Goal: Information Seeking & Learning: Find specific fact

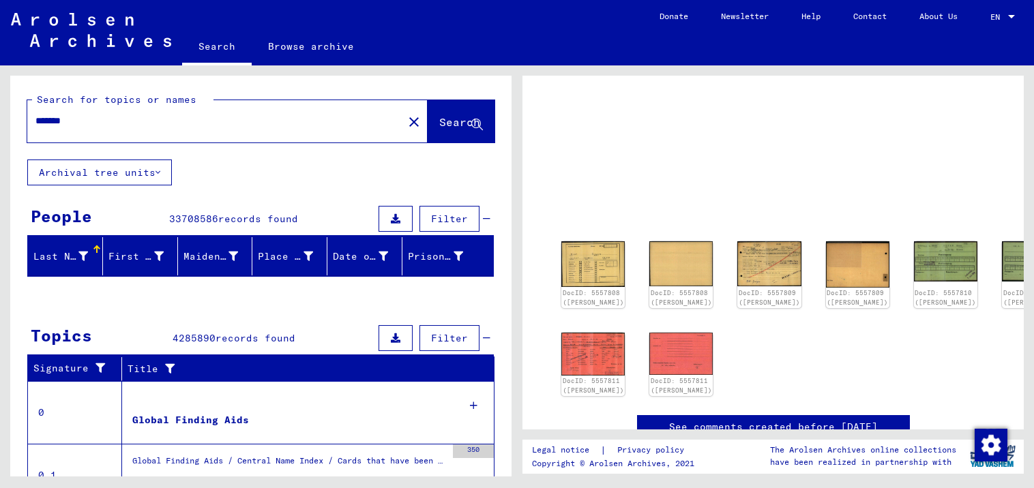
click at [406, 122] on mat-icon "close" at bounding box center [414, 122] width 16 height 16
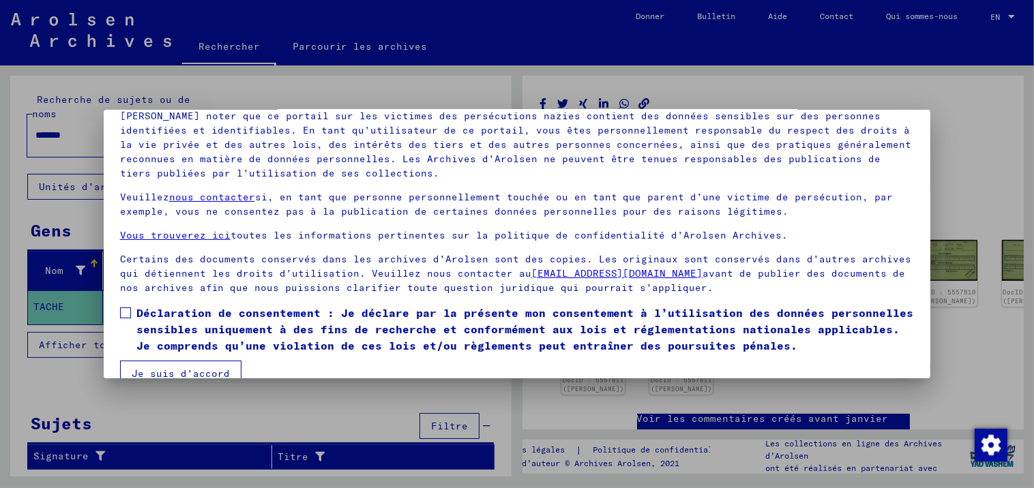
scroll to position [117, 0]
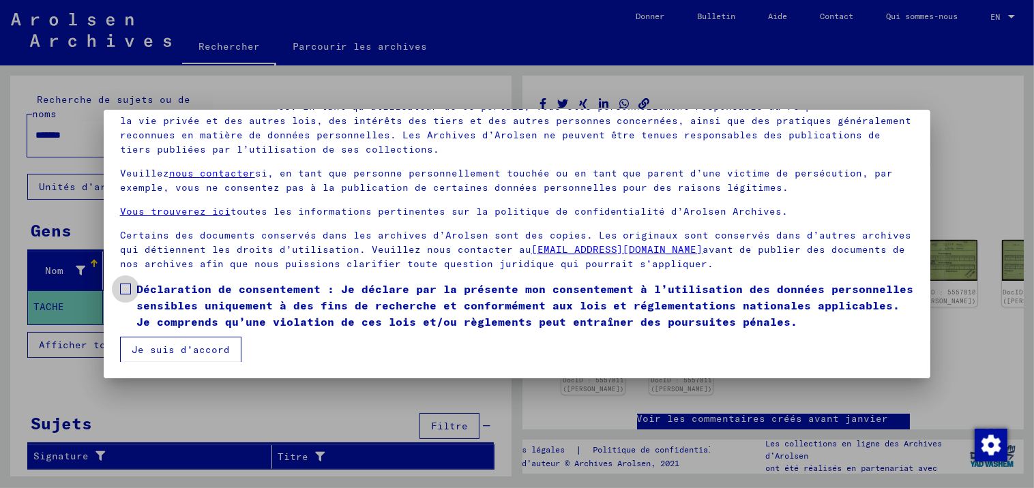
click at [122, 286] on span at bounding box center [125, 289] width 11 height 11
click at [192, 347] on button "Je suis d’accord" at bounding box center [180, 350] width 121 height 26
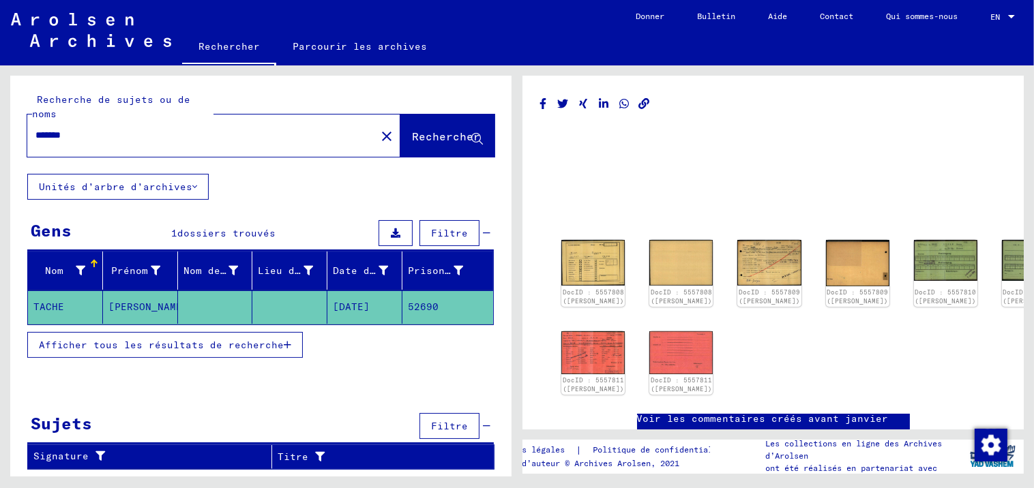
drag, startPoint x: 85, startPoint y: 132, endPoint x: 20, endPoint y: 130, distance: 65.5
click at [20, 130] on div "Recherche de sujets ou de noms ******* close Rechercher" at bounding box center [260, 125] width 501 height 98
type input "*********"
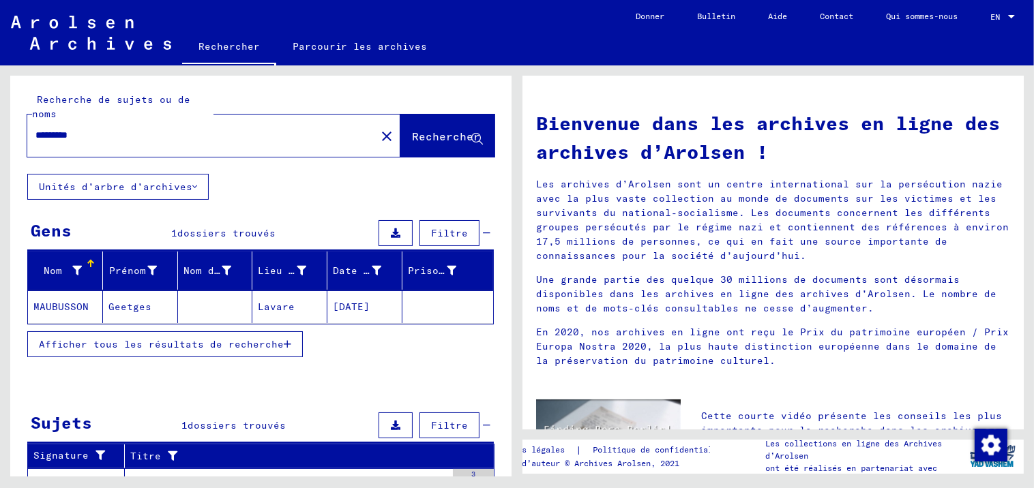
click at [276, 306] on mat-cell "Lavare" at bounding box center [289, 307] width 75 height 33
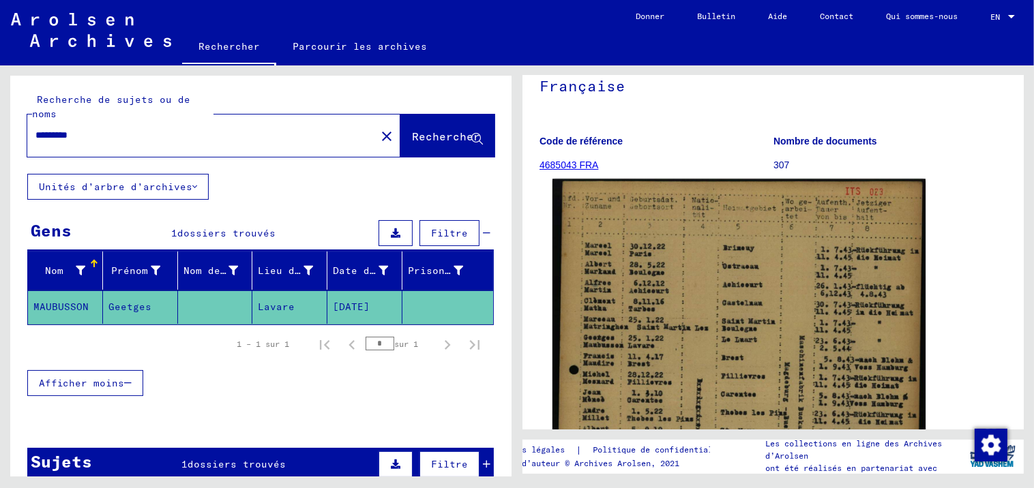
scroll to position [303, 0]
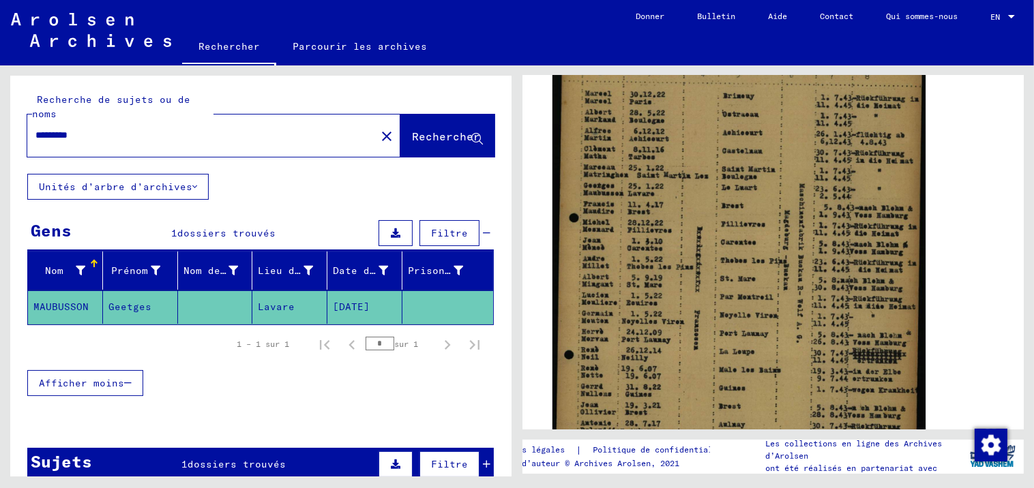
click at [741, 201] on img at bounding box center [739, 287] width 373 height 521
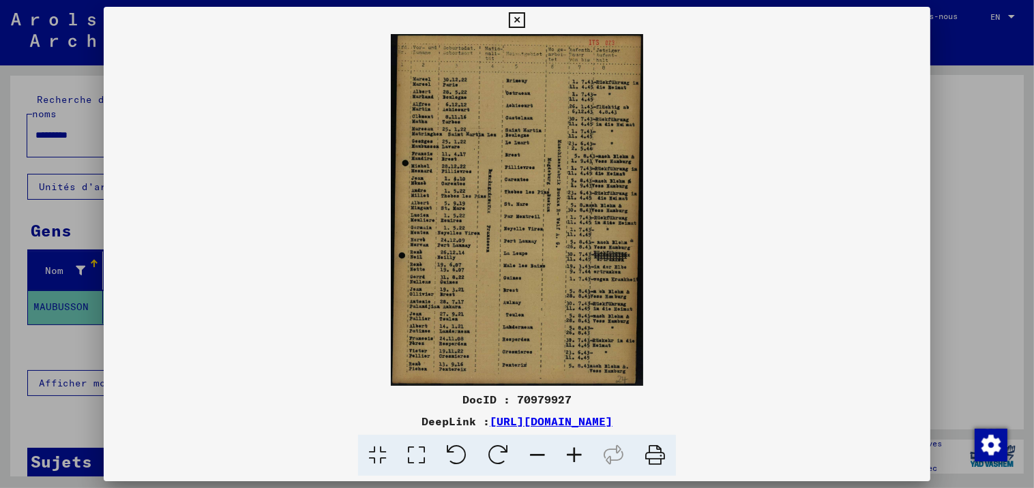
click at [573, 455] on icon at bounding box center [574, 456] width 37 height 42
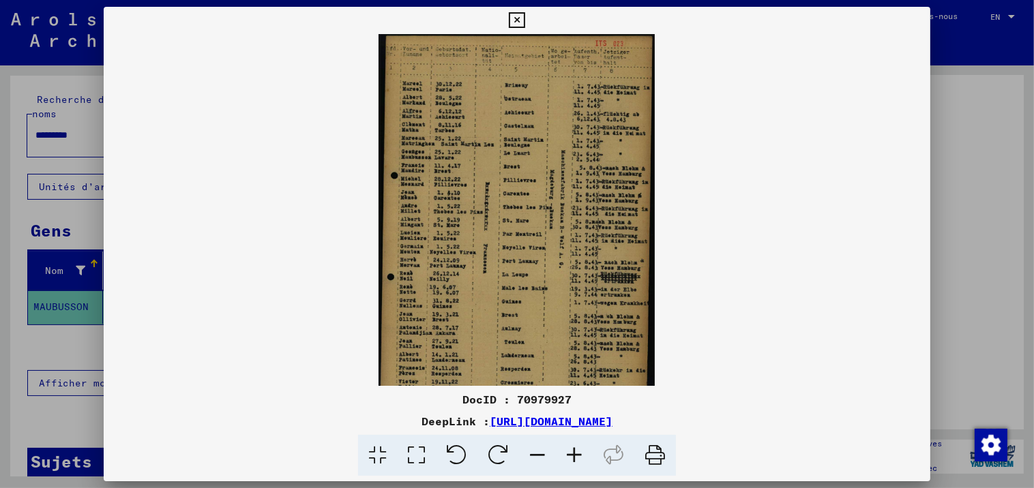
click at [573, 455] on icon at bounding box center [574, 456] width 37 height 42
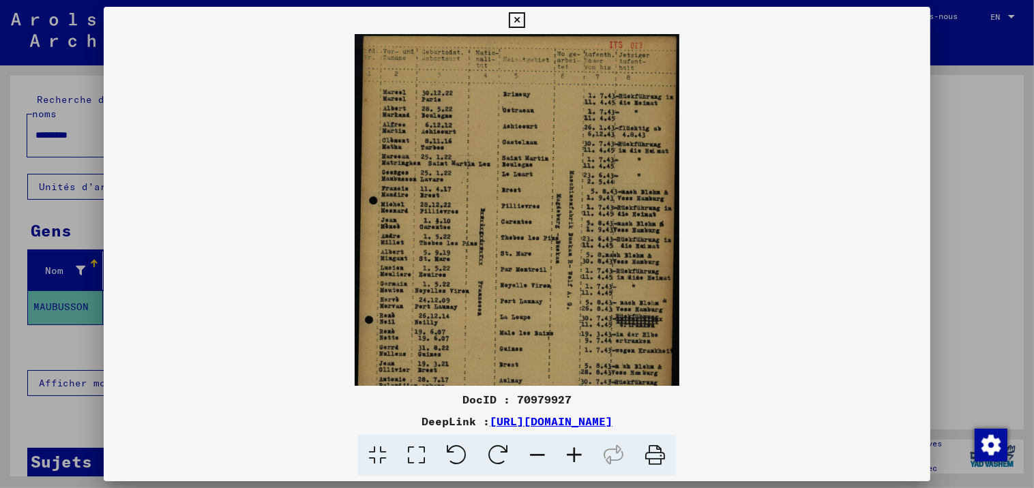
click at [573, 455] on icon at bounding box center [574, 456] width 37 height 42
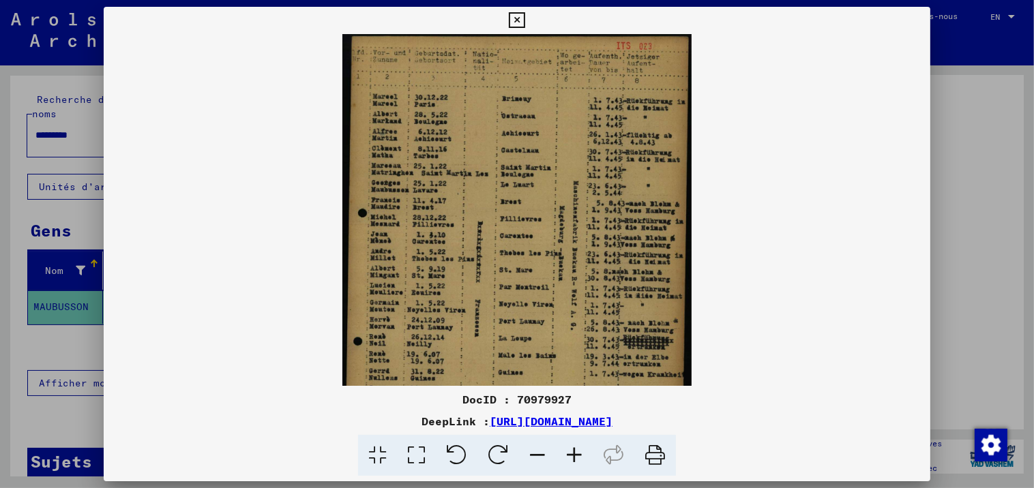
click at [573, 455] on icon at bounding box center [574, 456] width 37 height 42
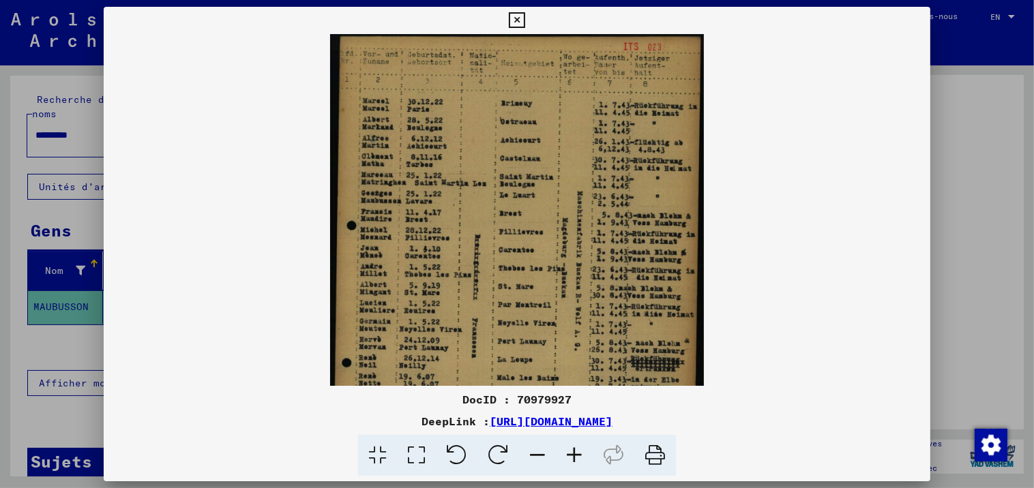
click at [573, 455] on icon at bounding box center [574, 456] width 37 height 42
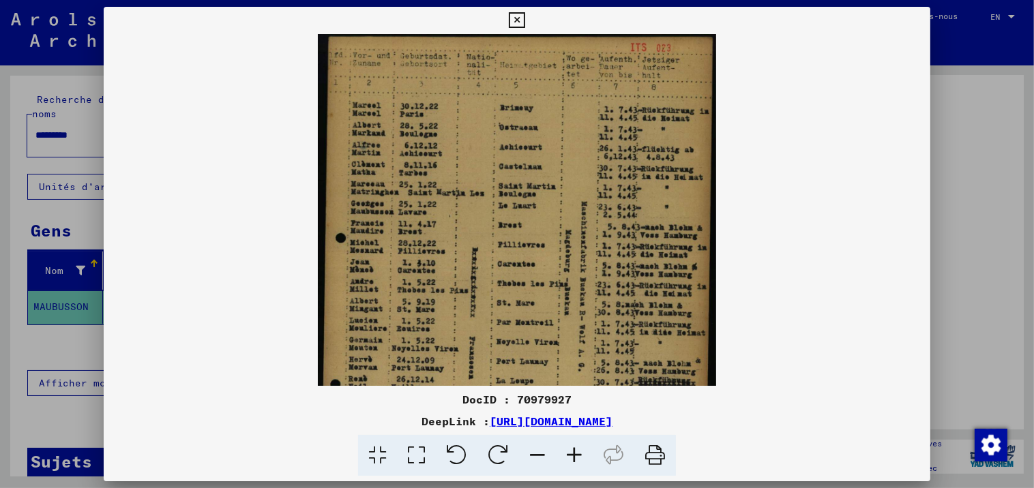
click at [573, 455] on icon at bounding box center [574, 456] width 37 height 42
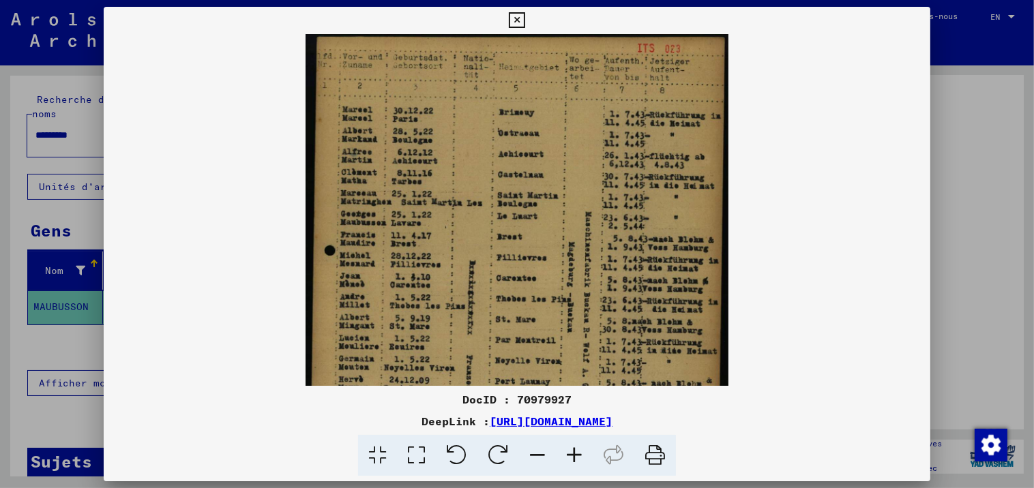
click at [573, 455] on icon at bounding box center [574, 456] width 37 height 42
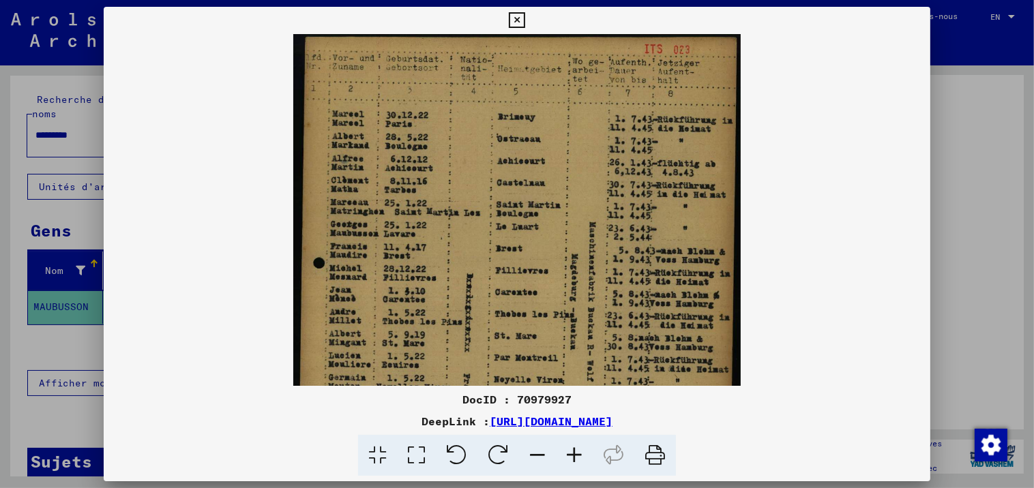
click at [573, 455] on icon at bounding box center [574, 456] width 37 height 42
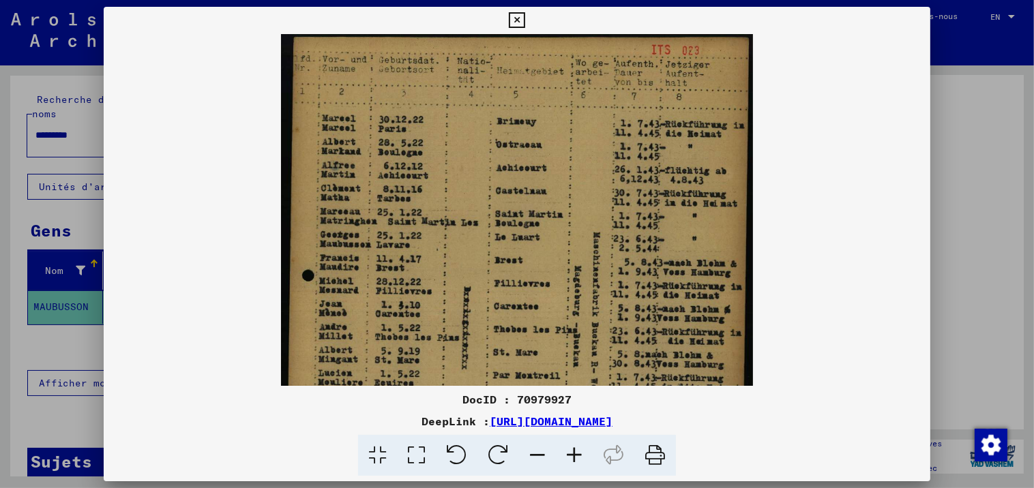
click at [573, 455] on icon at bounding box center [574, 456] width 37 height 42
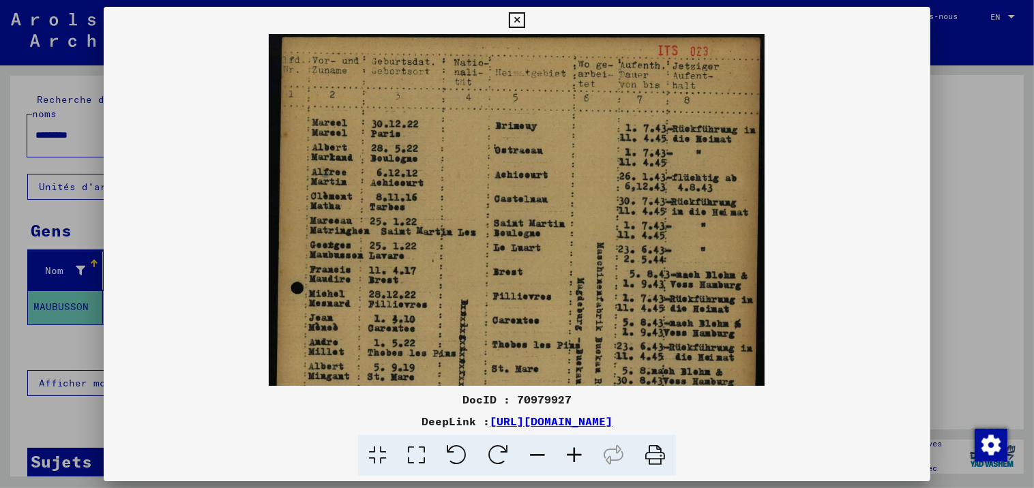
drag, startPoint x: 473, startPoint y: 108, endPoint x: 473, endPoint y: 231, distance: 122.1
click at [473, 231] on img at bounding box center [517, 380] width 496 height 693
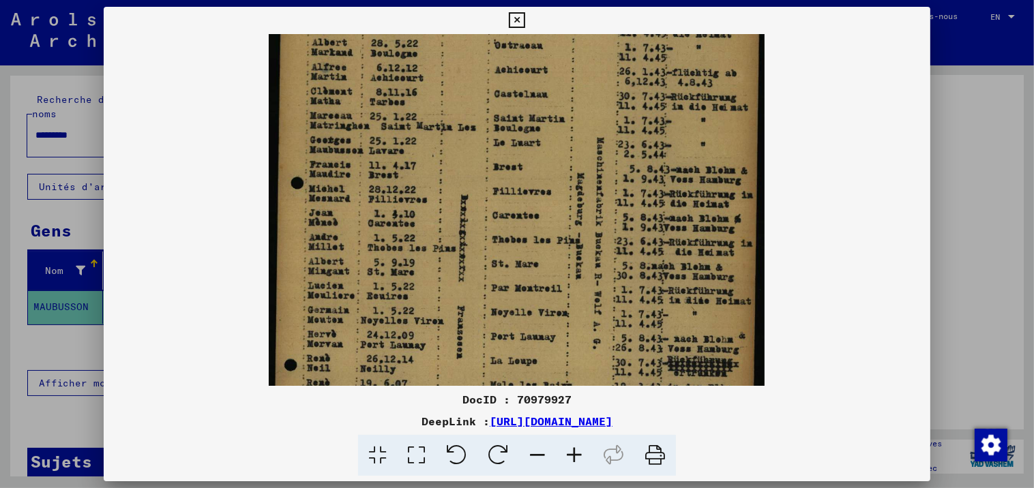
scroll to position [108, 0]
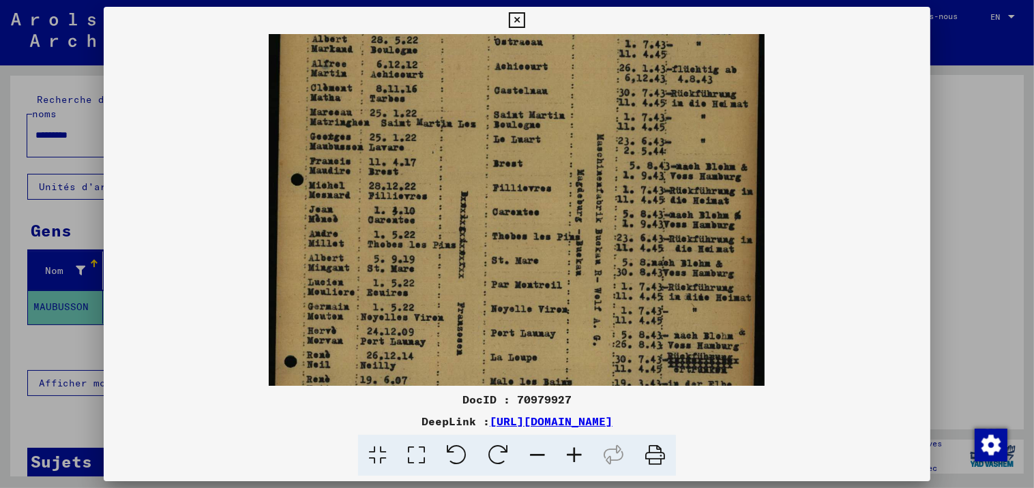
drag, startPoint x: 653, startPoint y: 285, endPoint x: 643, endPoint y: 174, distance: 111.7
click at [643, 174] on img at bounding box center [517, 272] width 496 height 693
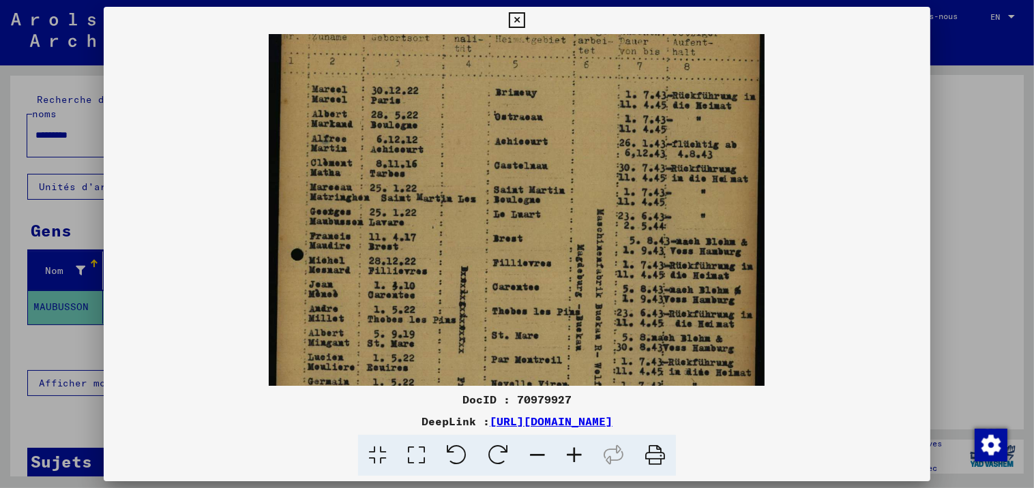
scroll to position [17, 0]
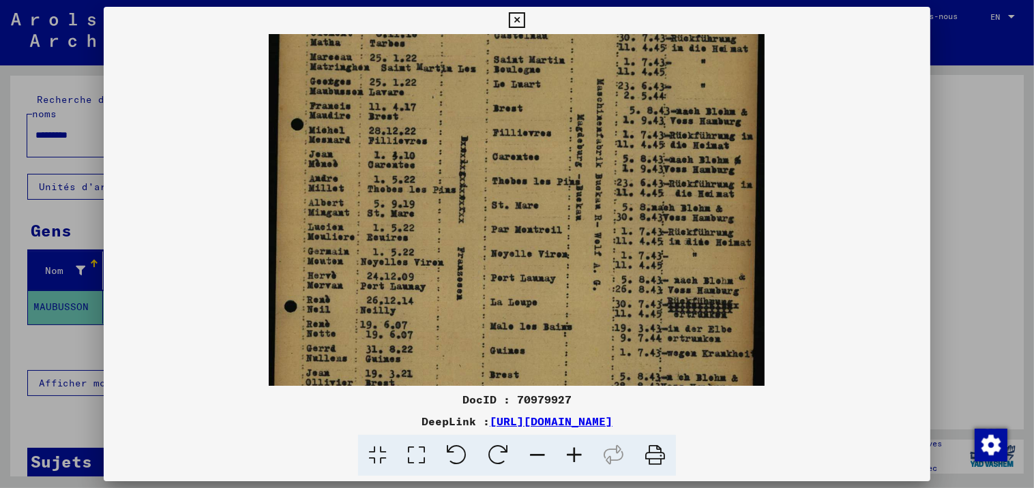
drag, startPoint x: 472, startPoint y: 211, endPoint x: 471, endPoint y: 151, distance: 59.4
click at [471, 151] on img at bounding box center [517, 216] width 496 height 693
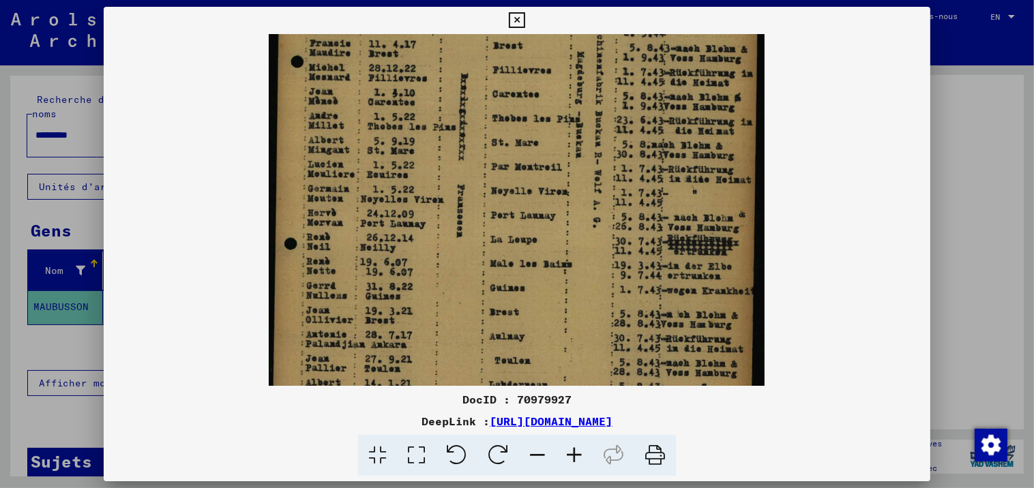
scroll to position [229, 0]
drag, startPoint x: 456, startPoint y: 282, endPoint x: 455, endPoint y: 215, distance: 66.9
click at [455, 215] on img at bounding box center [517, 152] width 496 height 693
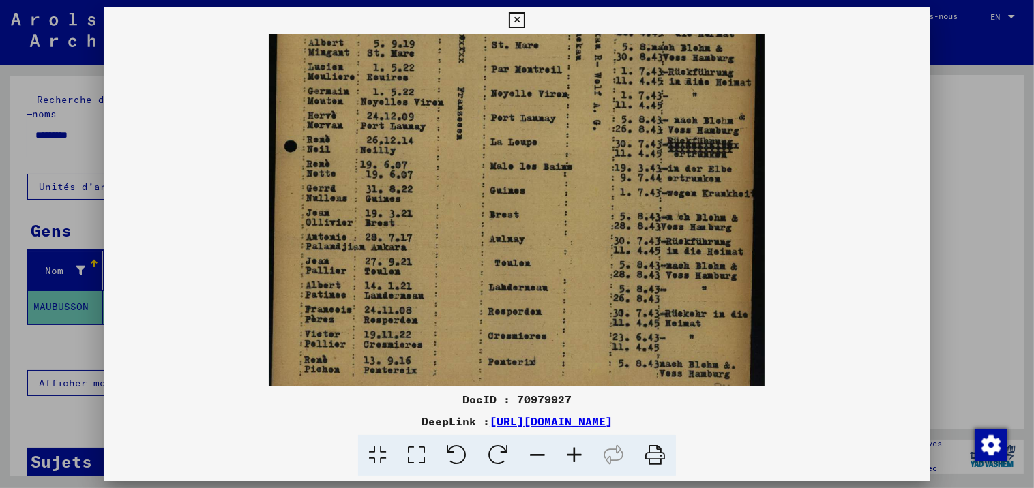
scroll to position [325, 0]
drag, startPoint x: 461, startPoint y: 280, endPoint x: 464, endPoint y: 179, distance: 101.0
click at [464, 179] on img at bounding box center [517, 55] width 496 height 693
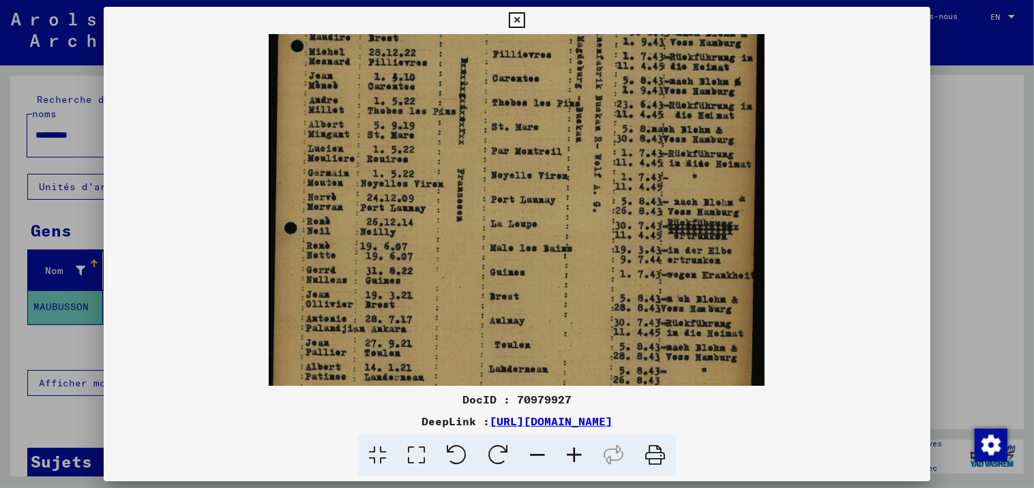
drag, startPoint x: 464, startPoint y: 180, endPoint x: 450, endPoint y: 267, distance: 87.8
click at [450, 267] on img at bounding box center [517, 138] width 496 height 693
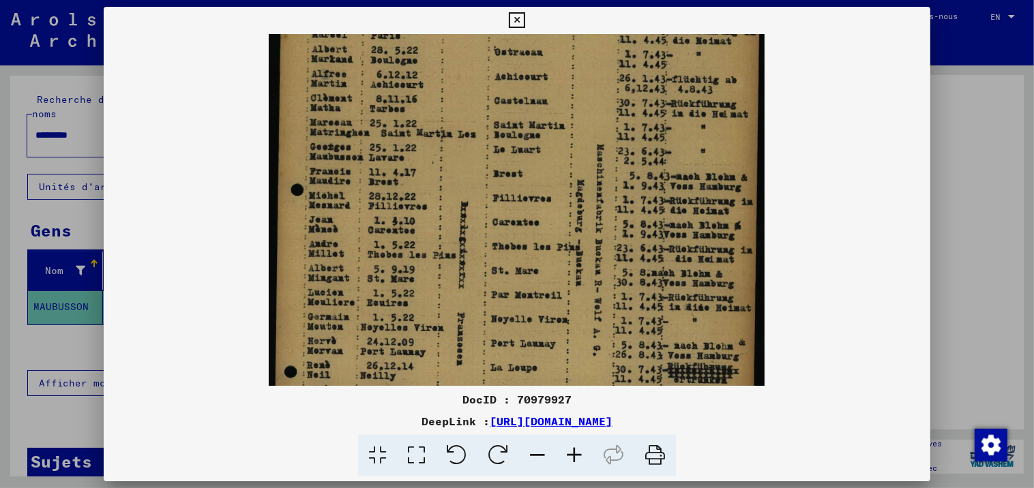
scroll to position [95, 0]
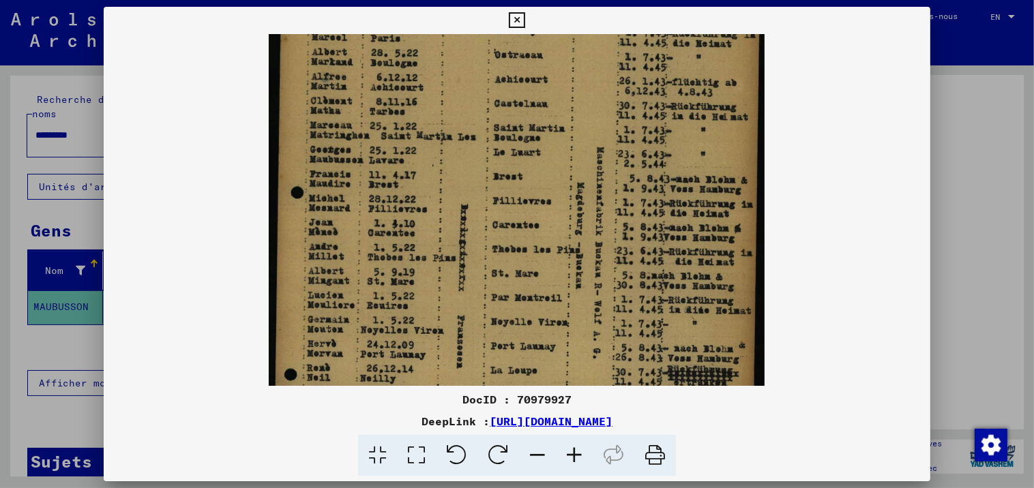
drag, startPoint x: 425, startPoint y: 177, endPoint x: 411, endPoint y: 328, distance: 152.0
click at [411, 330] on img at bounding box center [517, 285] width 496 height 693
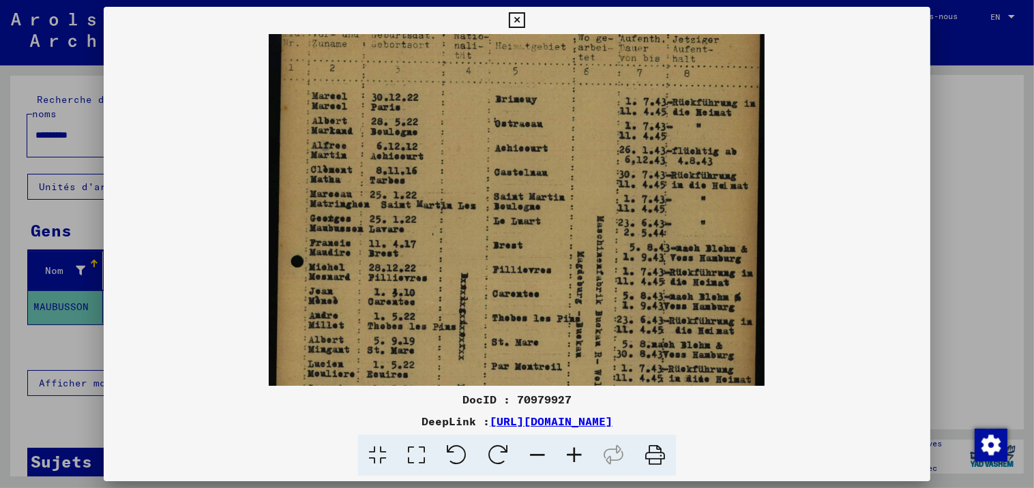
scroll to position [0, 0]
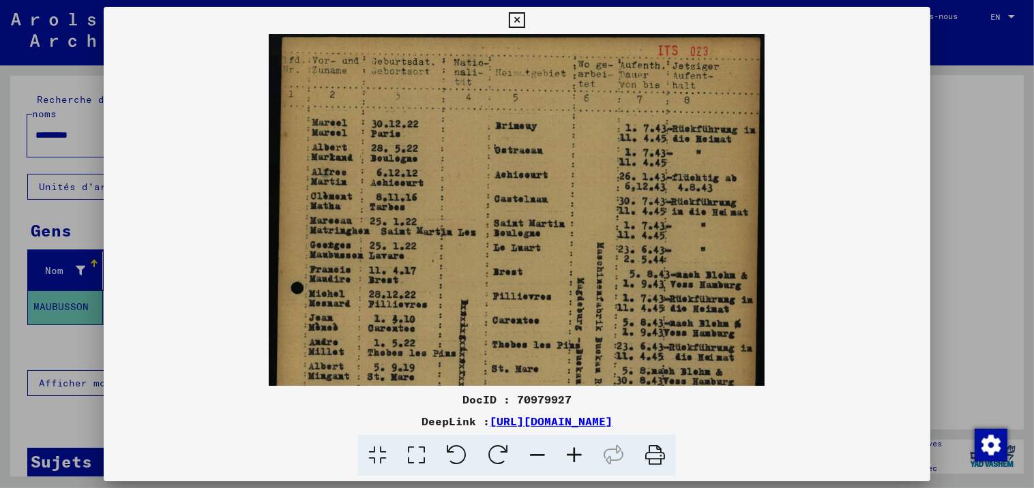
drag, startPoint x: 553, startPoint y: 111, endPoint x: 548, endPoint y: 269, distance: 157.7
click at [548, 269] on img at bounding box center [517, 380] width 496 height 693
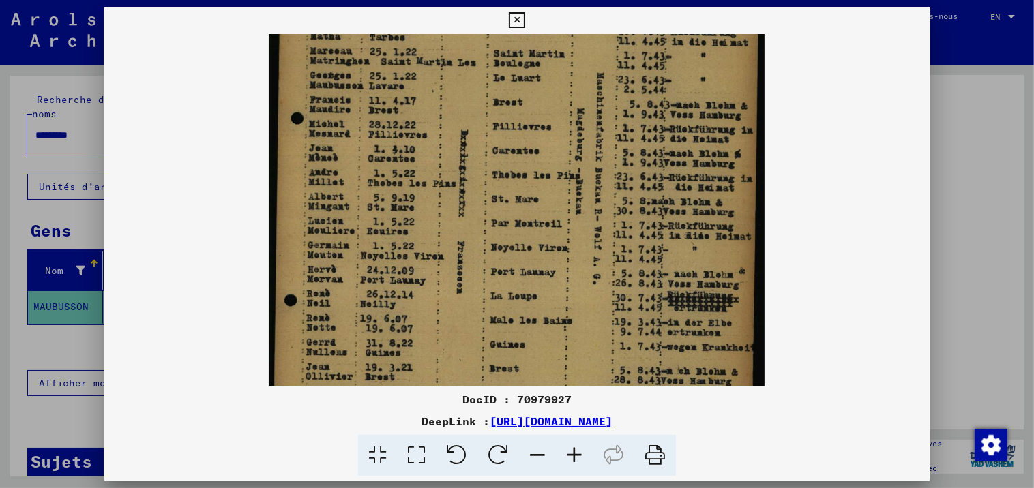
scroll to position [171, 0]
drag, startPoint x: 596, startPoint y: 302, endPoint x: 593, endPoint y: 121, distance: 180.1
click at [593, 121] on img at bounding box center [517, 209] width 496 height 693
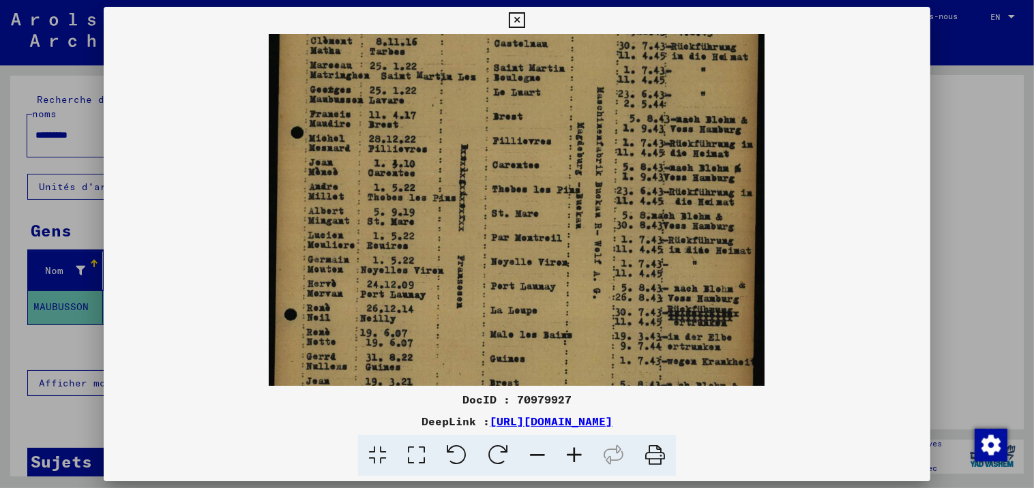
drag, startPoint x: 581, startPoint y: 267, endPoint x: 562, endPoint y: 283, distance: 24.7
click at [562, 283] on img at bounding box center [517, 225] width 496 height 693
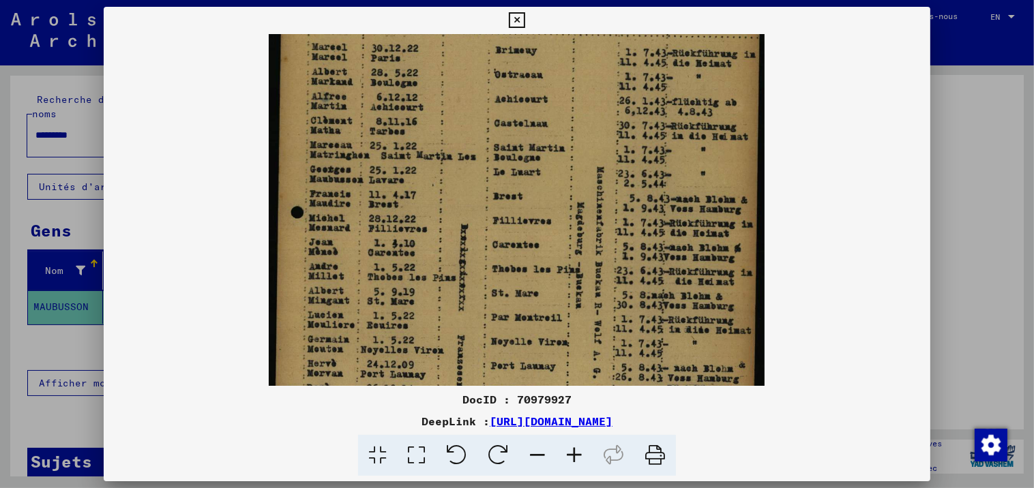
scroll to position [66, 0]
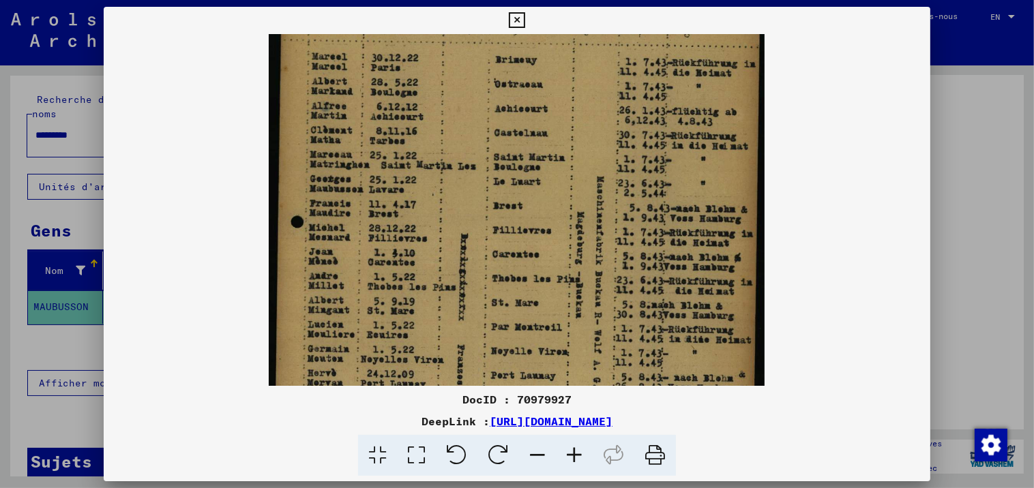
drag, startPoint x: 527, startPoint y: 175, endPoint x: 520, endPoint y: 254, distance: 79.5
click at [520, 254] on img at bounding box center [517, 314] width 496 height 693
click at [518, 14] on icon at bounding box center [517, 20] width 16 height 16
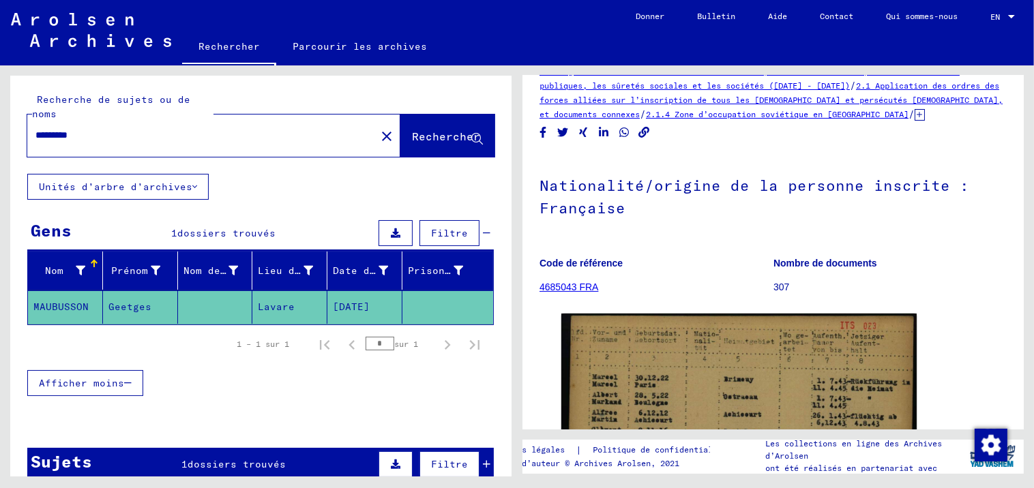
scroll to position [0, 0]
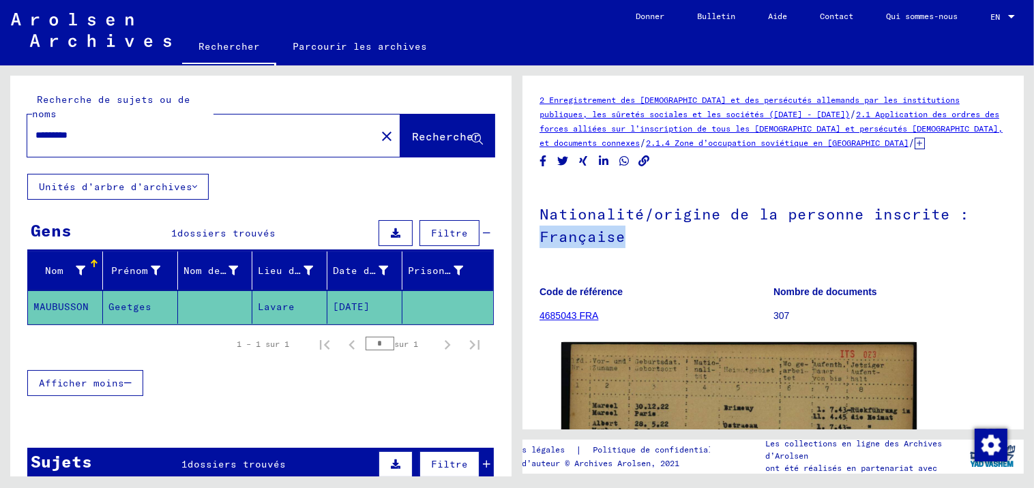
drag, startPoint x: 992, startPoint y: 246, endPoint x: 988, endPoint y: 215, distance: 30.9
click at [988, 215] on h1 "Nationalité/origine de la personne inscrite : Française" at bounding box center [773, 224] width 467 height 83
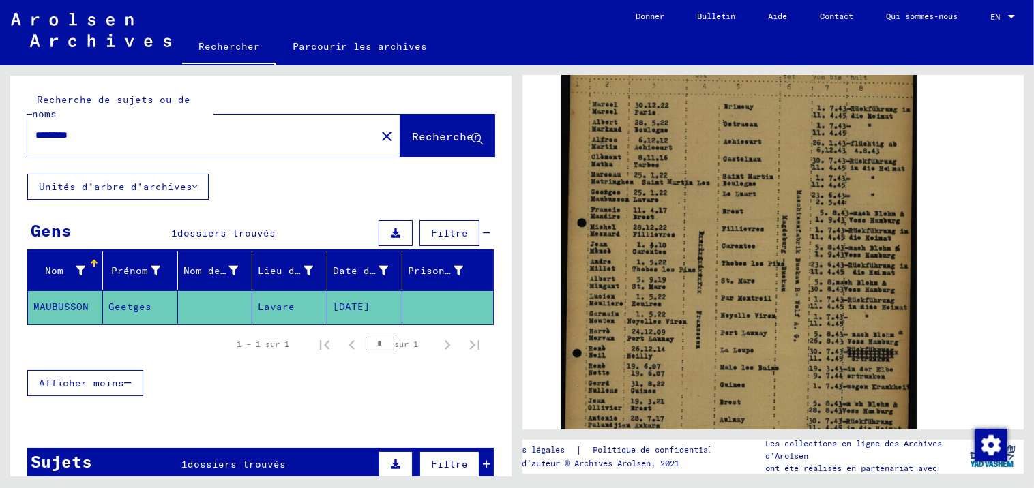
scroll to position [303, 0]
